Goal: Information Seeking & Learning: Learn about a topic

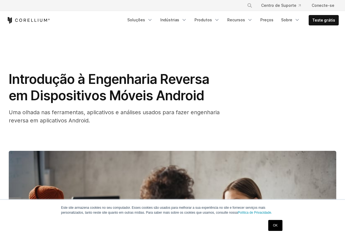
click at [274, 225] on font "OK" at bounding box center [275, 226] width 5 height 4
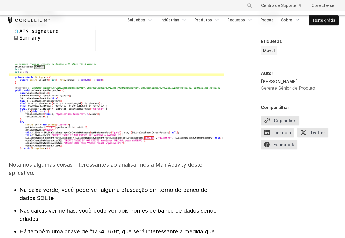
scroll to position [1735, 0]
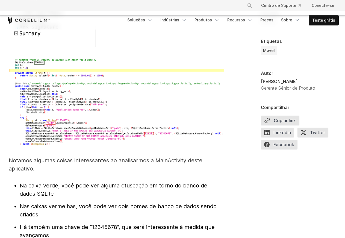
click at [146, 117] on img at bounding box center [117, 102] width 216 height 88
click at [146, 118] on img at bounding box center [117, 102] width 216 height 88
click at [149, 135] on img at bounding box center [117, 102] width 216 height 88
click at [149, 134] on img at bounding box center [117, 102] width 216 height 88
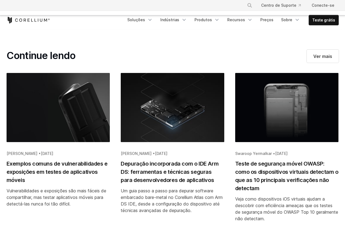
scroll to position [3129, 0]
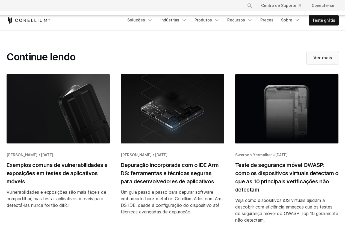
click at [320, 57] on font "Ver mais" at bounding box center [323, 57] width 19 height 5
